Goal: Navigation & Orientation: Find specific page/section

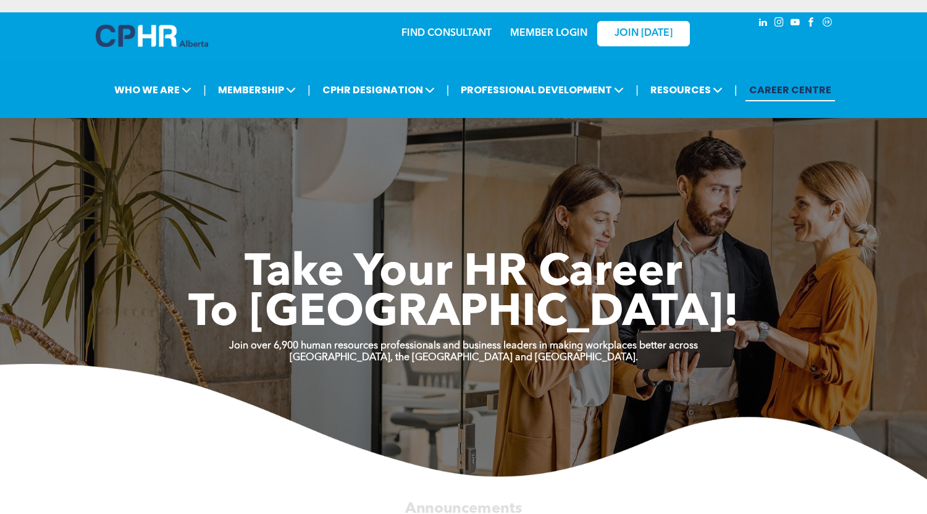
click at [559, 21] on div "MEMBER LOGIN" at bounding box center [548, 30] width 80 height 22
click at [552, 27] on div "MEMBER LOGIN" at bounding box center [548, 30] width 80 height 22
click at [551, 31] on link "MEMBER LOGIN" at bounding box center [548, 33] width 77 height 10
click at [542, 30] on link "MEMBER LOGIN" at bounding box center [548, 33] width 77 height 10
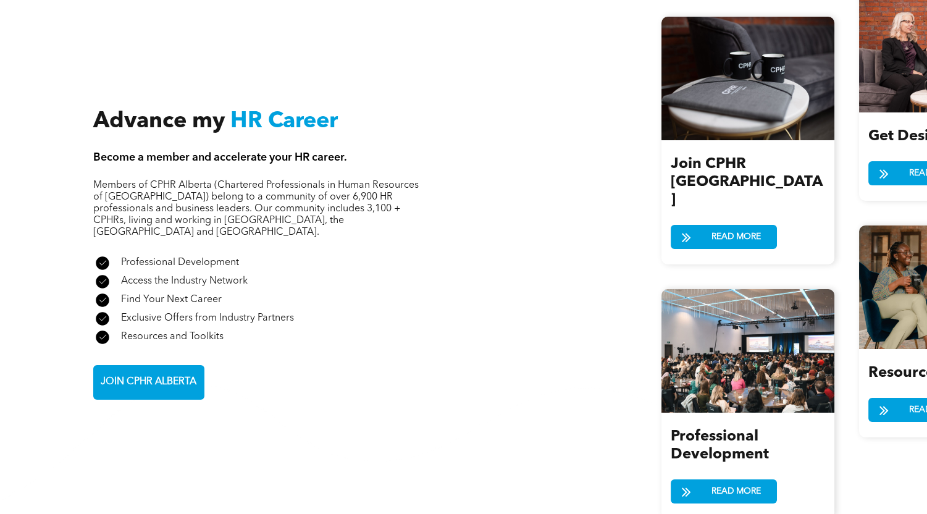
scroll to position [1482, 0]
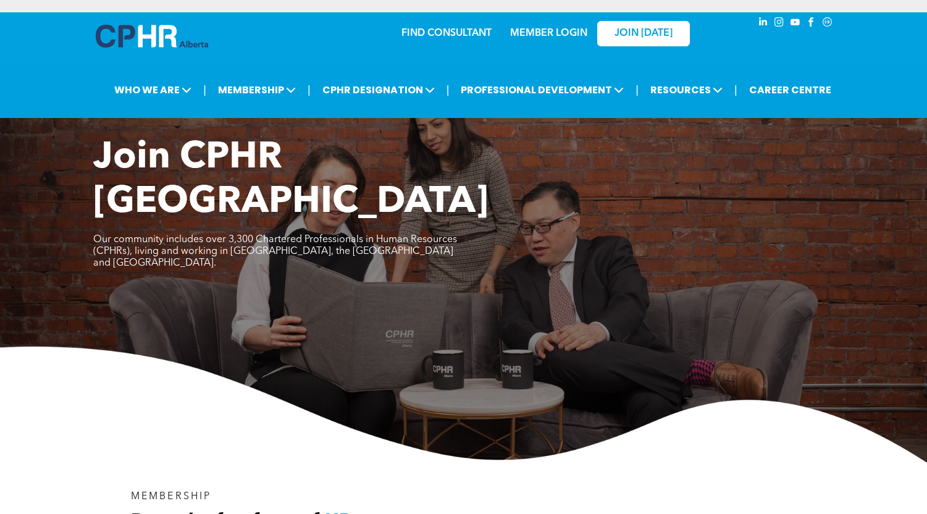
click at [563, 44] on div "MEMBER LOGIN" at bounding box center [522, 33] width 114 height 39
click at [559, 33] on link "MEMBER LOGIN" at bounding box center [548, 33] width 77 height 10
